Goal: Task Accomplishment & Management: Manage account settings

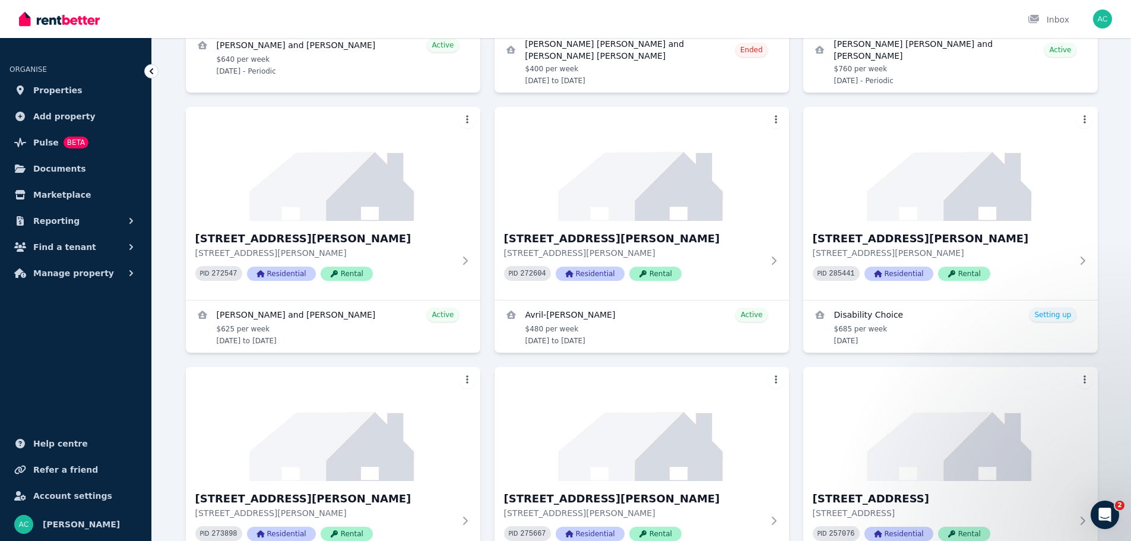
scroll to position [297, 0]
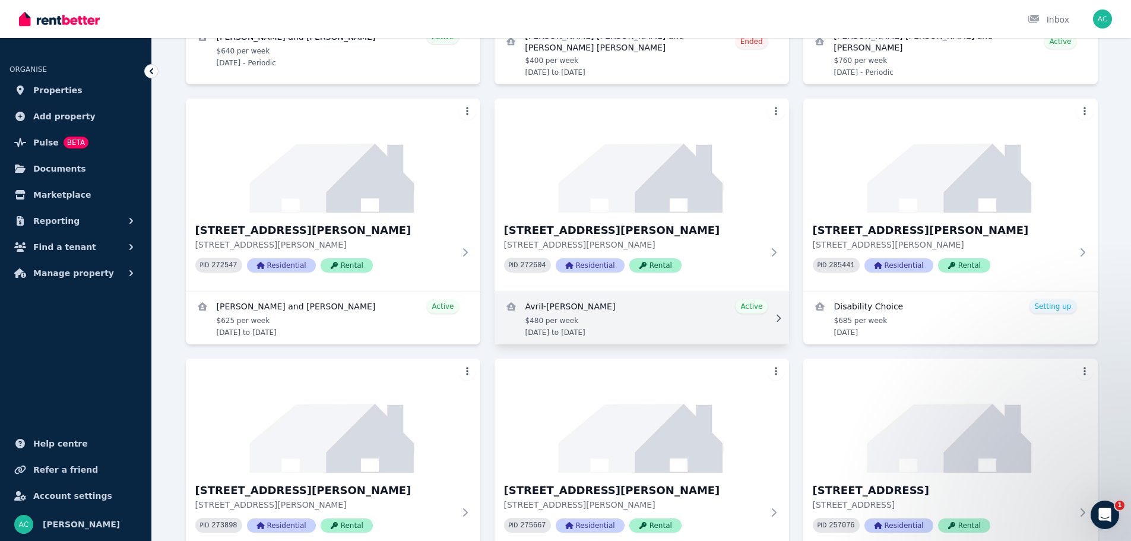
click at [657, 322] on link "View details for Avril-Lavinia Westley" at bounding box center [642, 318] width 294 height 52
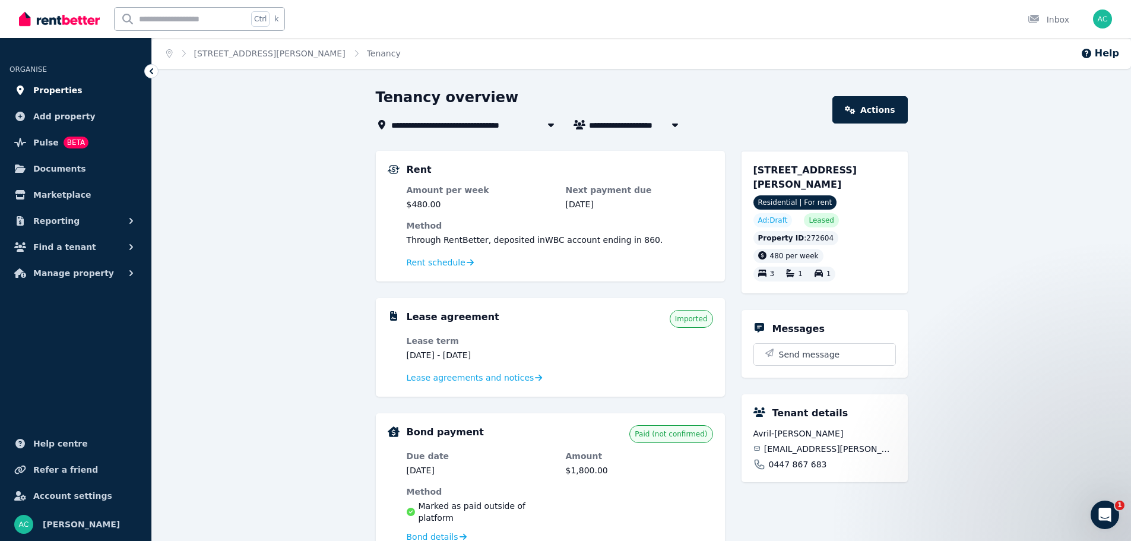
click at [68, 88] on span "Properties" at bounding box center [57, 90] width 49 height 14
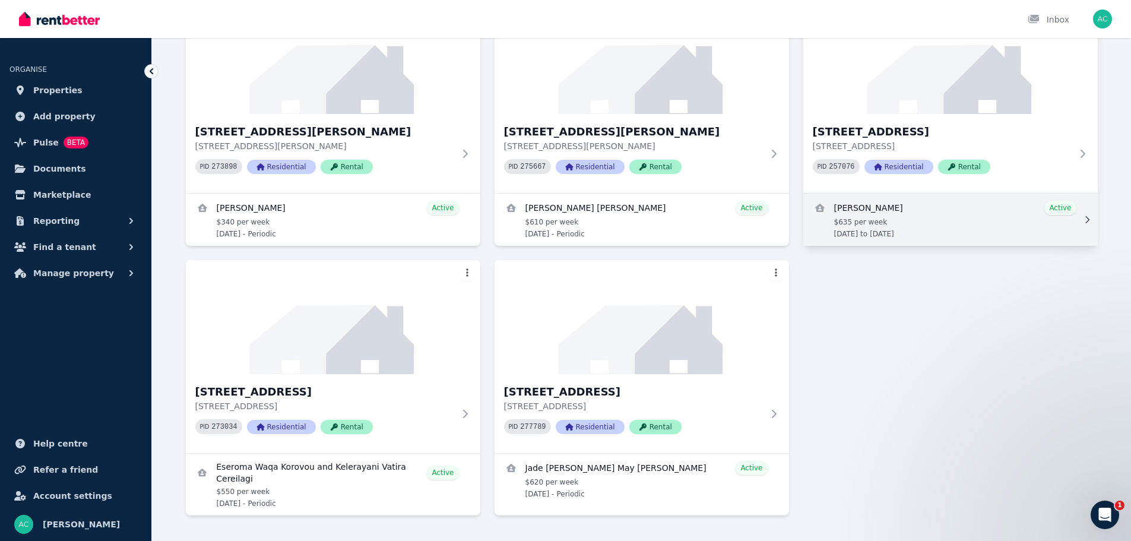
scroll to position [675, 0]
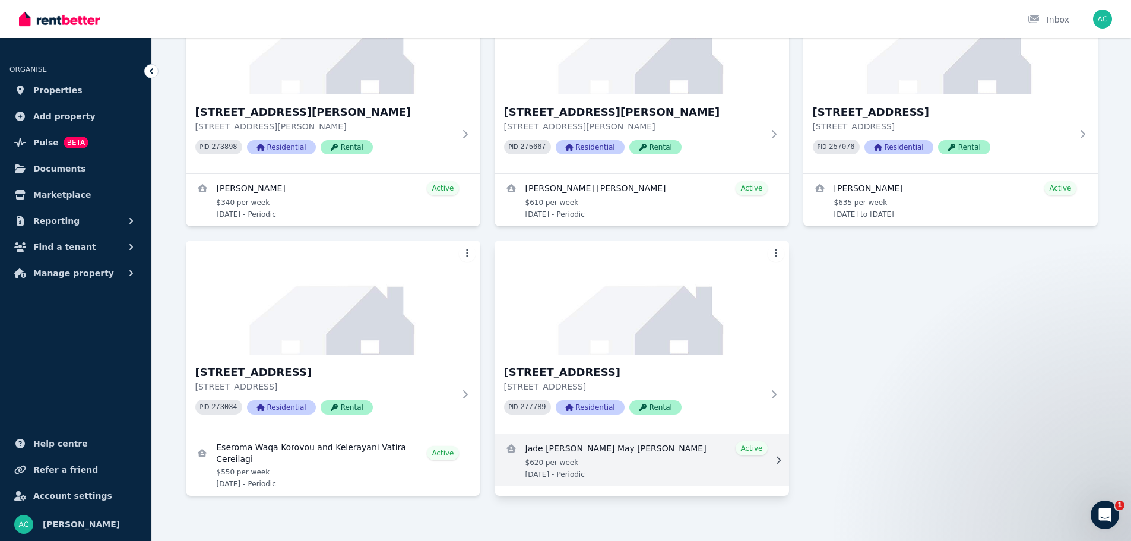
click at [706, 454] on link "View details for Jade Louise May Bousfield" at bounding box center [642, 460] width 294 height 52
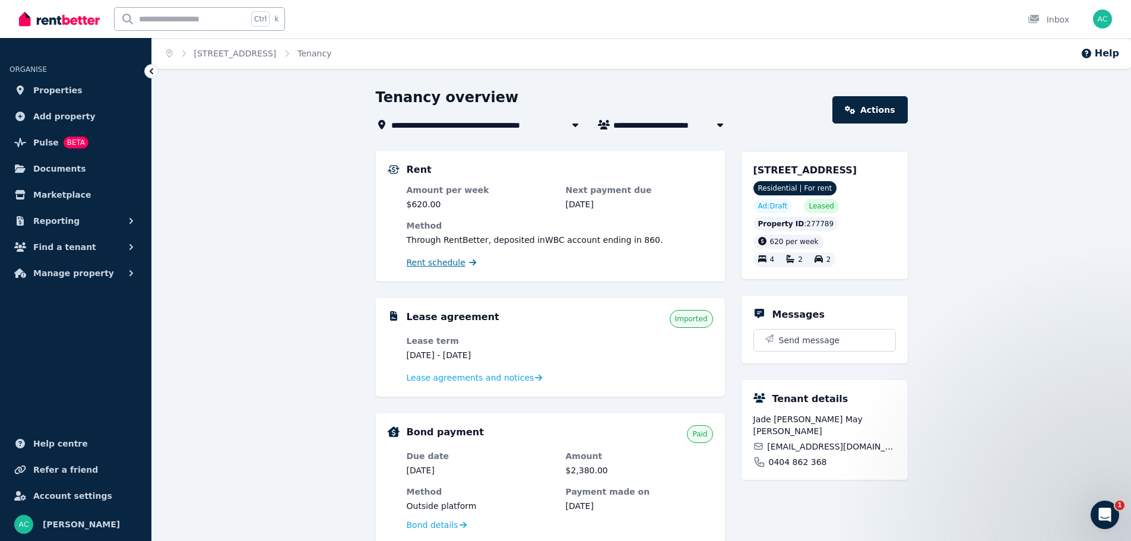
click at [449, 264] on span "Rent schedule" at bounding box center [436, 262] width 59 height 12
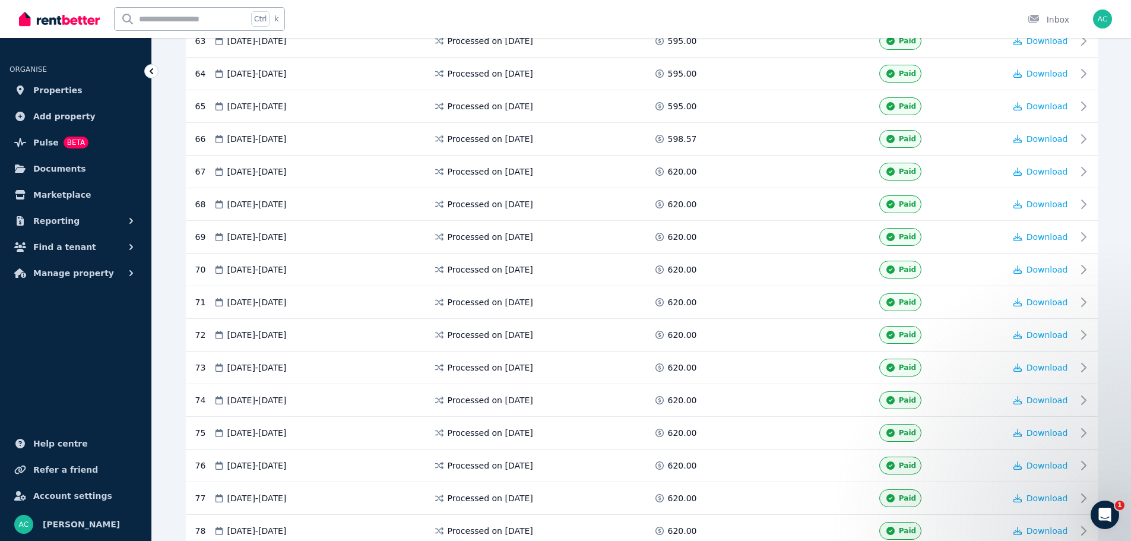
scroll to position [2315, 0]
